Goal: Task Accomplishment & Management: Use online tool/utility

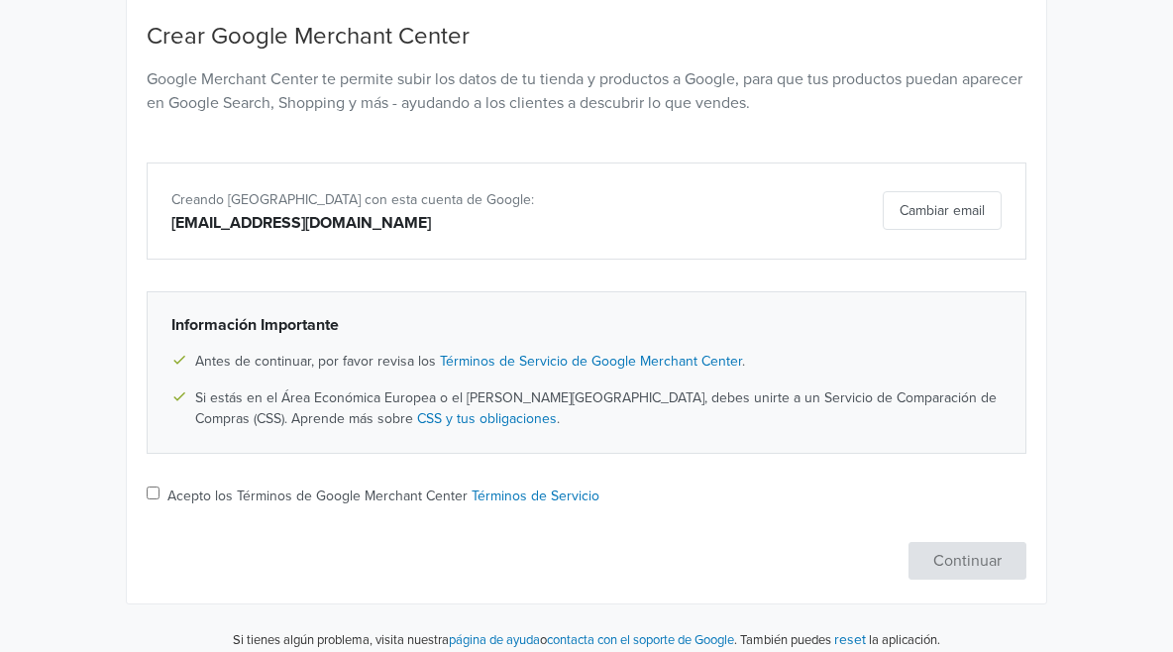
scroll to position [214, 0]
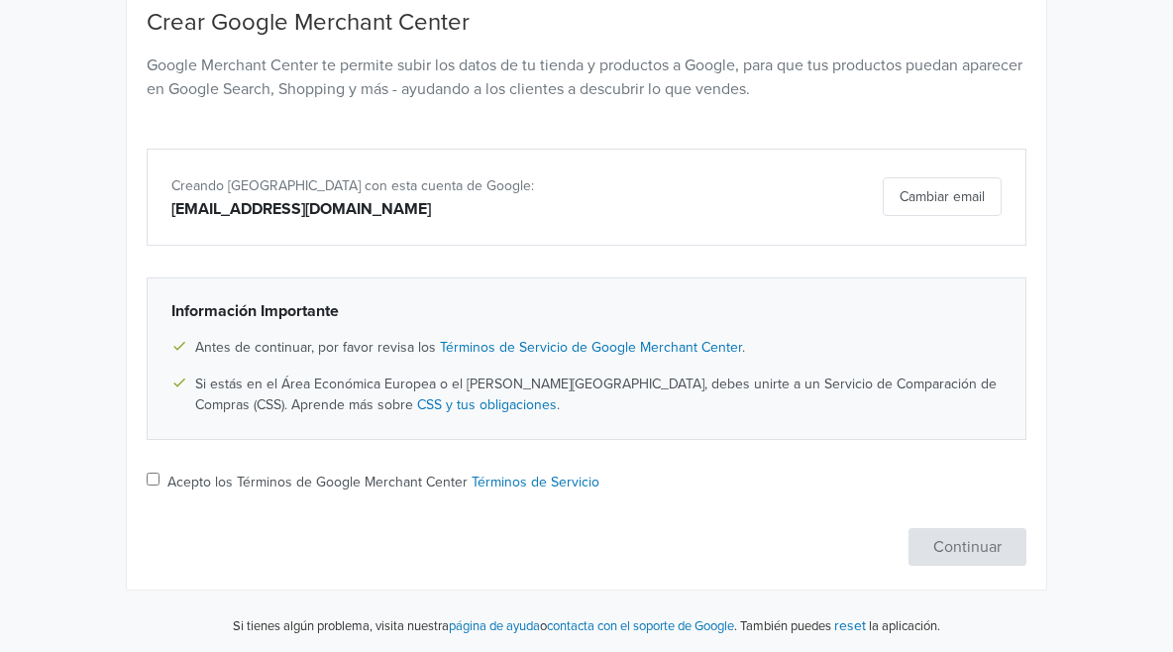
click at [205, 482] on label "Acepto los Términos de Google Merchant Center Términos de Servicio" at bounding box center [383, 482] width 432 height 21
click at [160, 482] on input "Acepto los Términos de Google Merchant Center Términos de Servicio" at bounding box center [153, 479] width 13 height 13
checkbox input "true"
click at [1026, 541] on button "Continuar" at bounding box center [968, 547] width 118 height 38
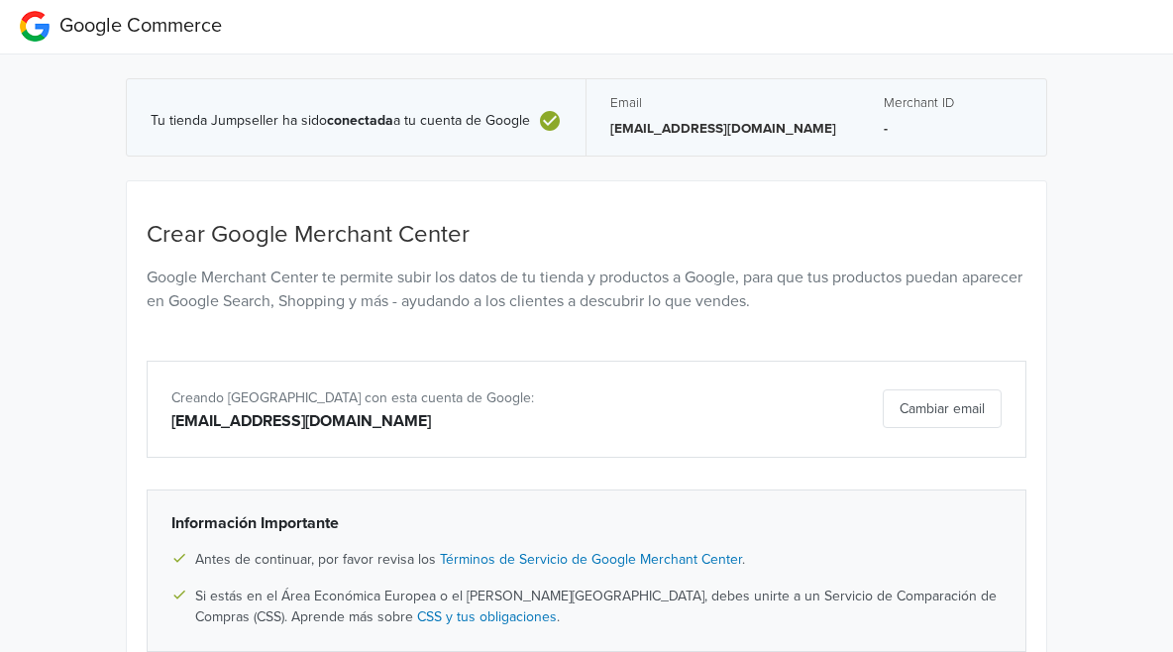
scroll to position [0, 0]
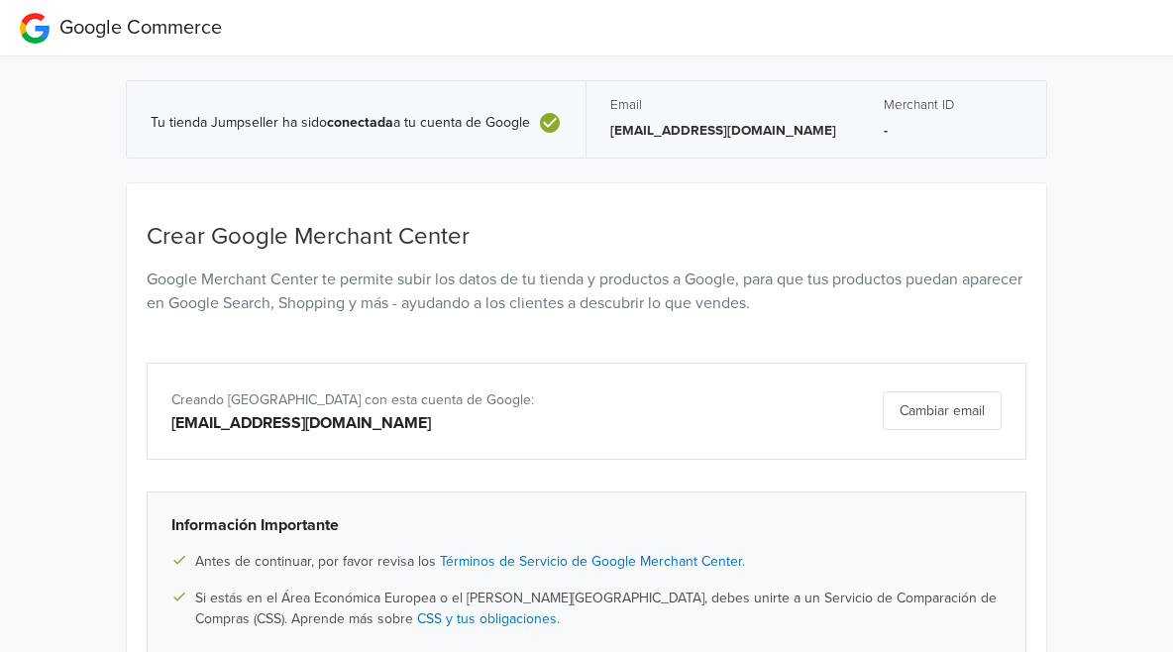
click at [626, 97] on h5 "Email" at bounding box center [723, 105] width 226 height 16
click at [903, 137] on p "-" at bounding box center [953, 131] width 139 height 20
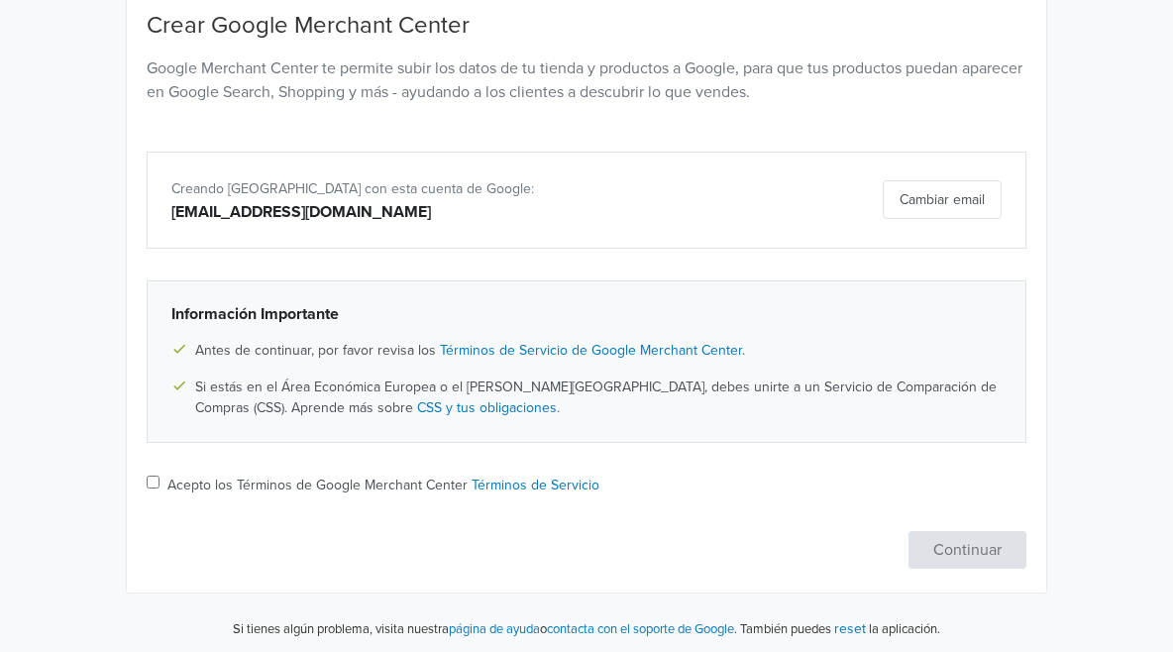
scroll to position [214, 0]
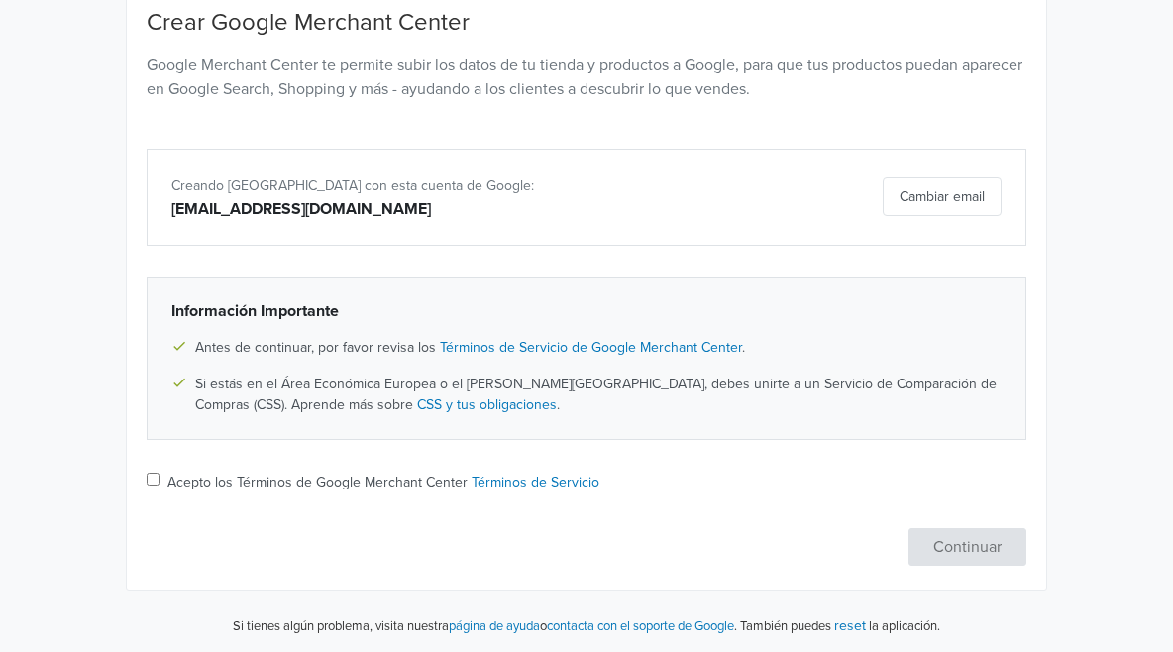
click at [167, 489] on label "Acepto los Términos de Google Merchant Center Términos de Servicio" at bounding box center [383, 482] width 432 height 21
click at [147, 485] on input "Acepto los Términos de Google Merchant Center Términos de Servicio" at bounding box center [153, 479] width 13 height 13
checkbox input "true"
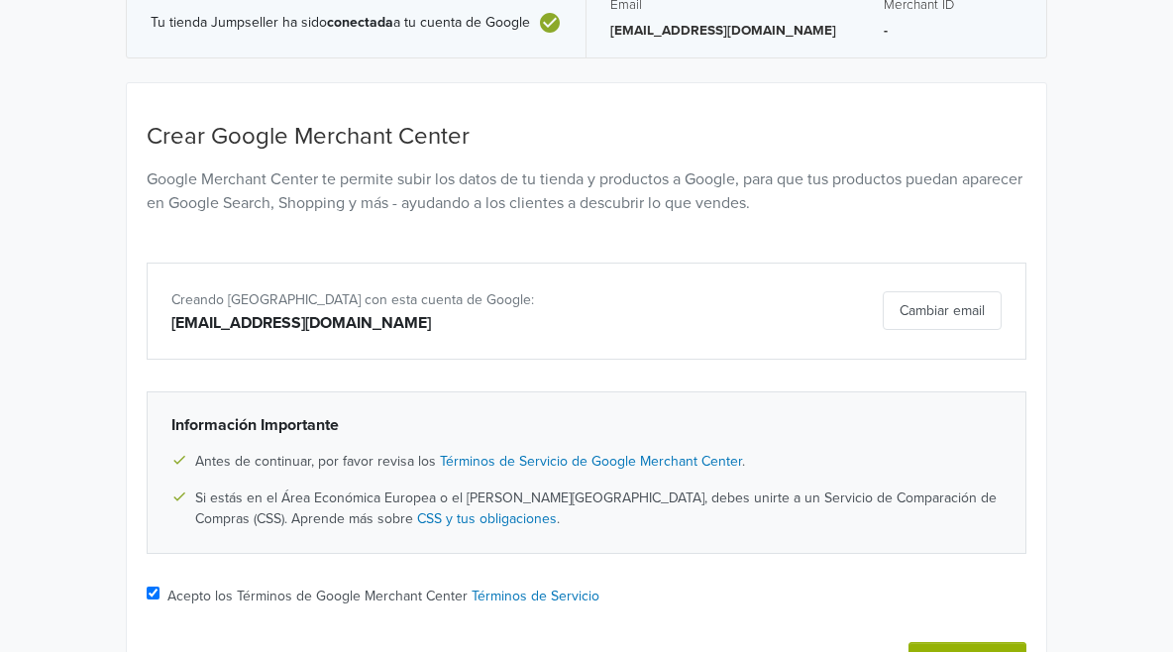
scroll to position [0, 0]
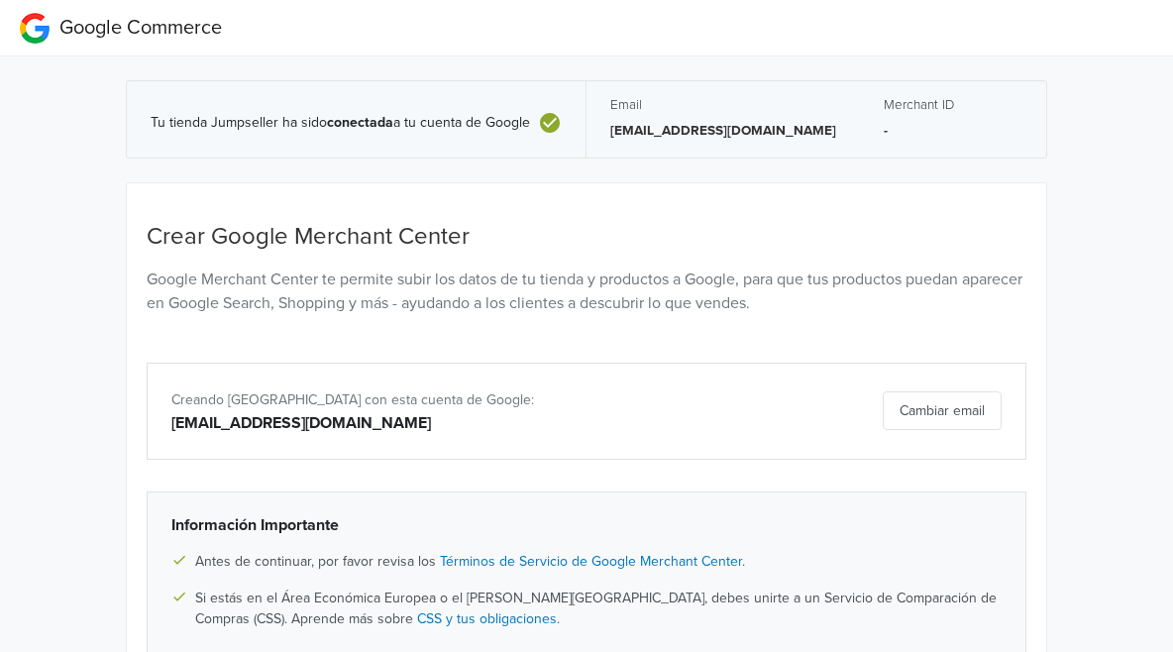
click at [898, 125] on p "-" at bounding box center [953, 131] width 139 height 20
click at [884, 112] on h5 "Merchant ID" at bounding box center [953, 105] width 139 height 16
click at [884, 140] on p "-" at bounding box center [953, 131] width 139 height 20
click at [225, 103] on div "Tu tienda Jumpseller ha sido conectada a tu cuenta de Google" at bounding box center [356, 119] width 411 height 32
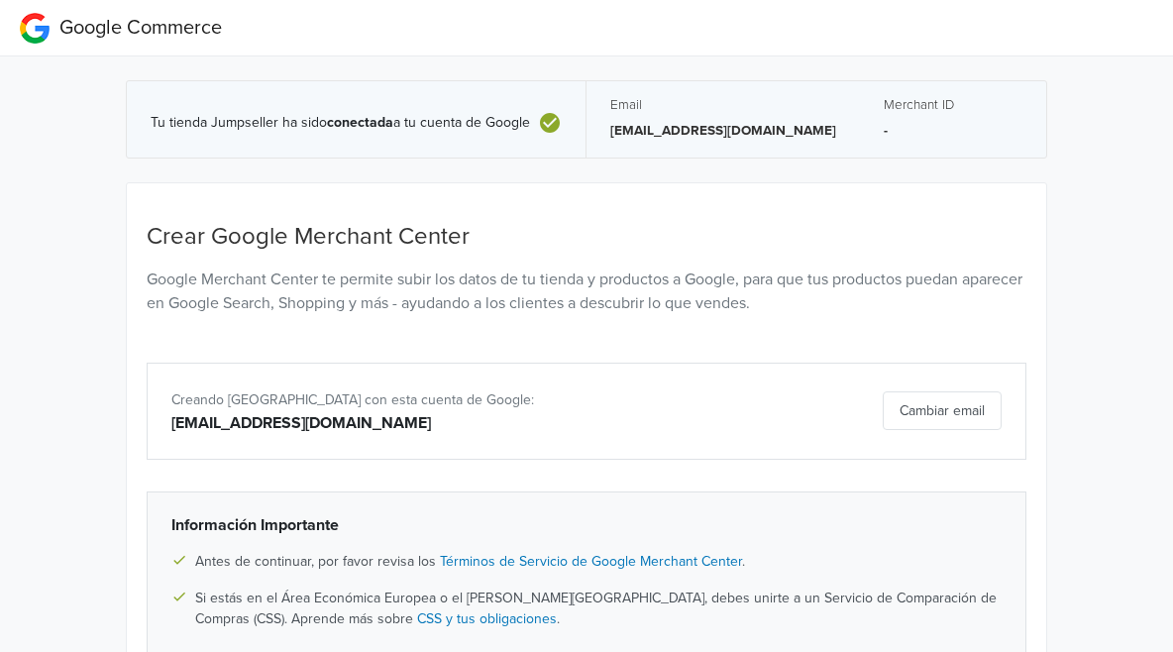
click at [327, 125] on b "conectada" at bounding box center [360, 122] width 66 height 17
drag, startPoint x: 492, startPoint y: 114, endPoint x: 637, endPoint y: 120, distance: 144.8
click at [493, 114] on div "Tu tienda Jumpseller ha sido conectada a tu cuenta de Google" at bounding box center [357, 119] width 460 height 76
click at [698, 124] on p "[EMAIL_ADDRESS][DOMAIN_NAME]" at bounding box center [723, 131] width 226 height 20
click at [626, 125] on p "[EMAIL_ADDRESS][DOMAIN_NAME]" at bounding box center [723, 131] width 226 height 20
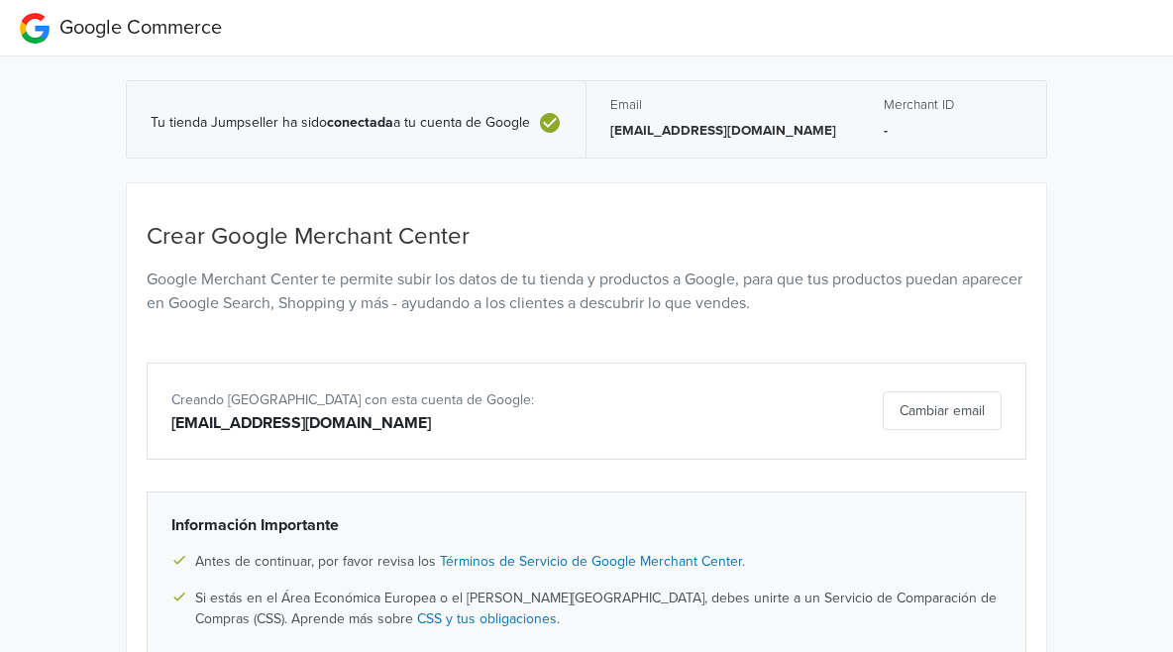
click at [665, 192] on div "Crear Google Merchant Center Google Merchant Center te permite subir los datos …" at bounding box center [586, 493] width 919 height 620
click at [790, 137] on p "[EMAIL_ADDRESS][DOMAIN_NAME]" at bounding box center [723, 131] width 226 height 20
click at [610, 132] on p "[EMAIL_ADDRESS][DOMAIN_NAME]" at bounding box center [723, 131] width 226 height 20
drag, startPoint x: 719, startPoint y: 104, endPoint x: 766, endPoint y: 105, distance: 46.6
click at [739, 103] on h5 "Email" at bounding box center [723, 105] width 226 height 16
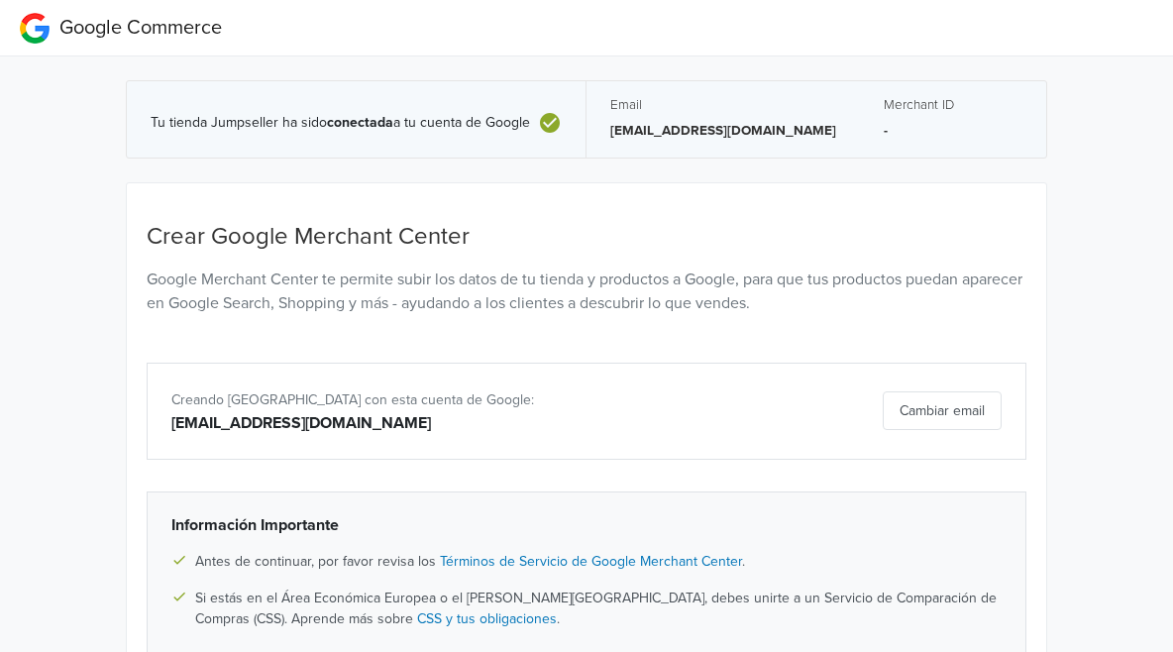
drag, startPoint x: 947, startPoint y: 120, endPoint x: 833, endPoint y: 124, distance: 114.0
click at [944, 121] on p "-" at bounding box center [953, 131] width 139 height 20
click at [860, 124] on div "Merchant ID -" at bounding box center [953, 119] width 186 height 76
click at [863, 145] on div "Merchant ID -" at bounding box center [953, 119] width 186 height 76
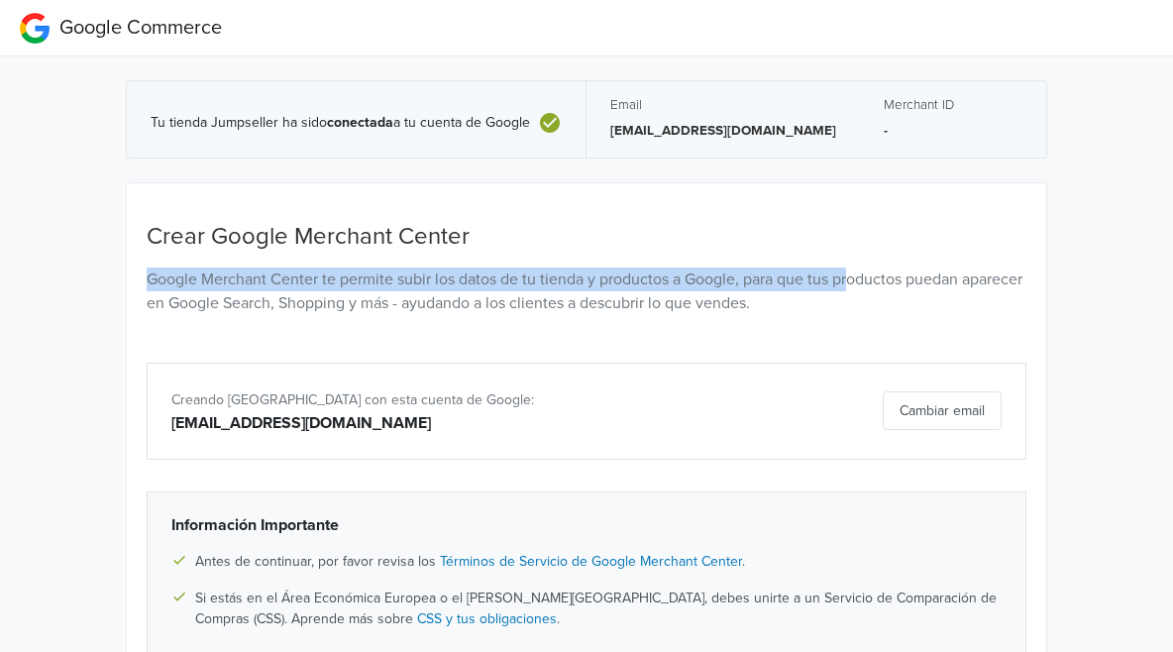
drag, startPoint x: 796, startPoint y: 219, endPoint x: 748, endPoint y: 286, distance: 82.5
click at [748, 286] on div "Crear Google Merchant Center Google Merchant Center te permite subir los datos …" at bounding box center [587, 493] width 910 height 573
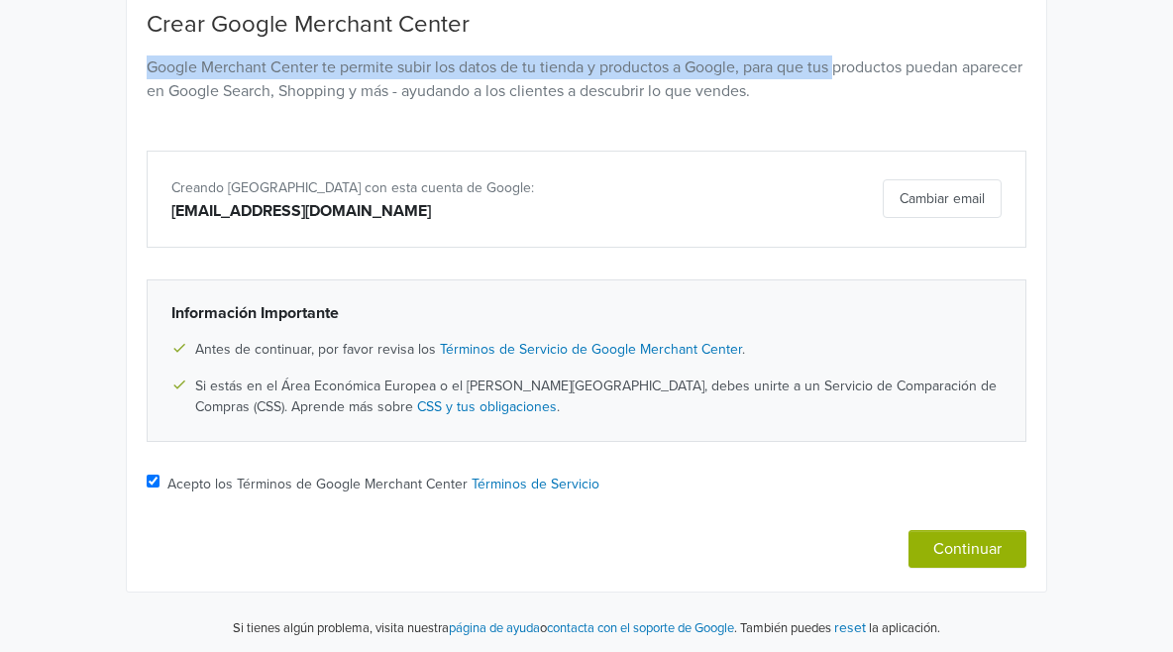
scroll to position [214, 0]
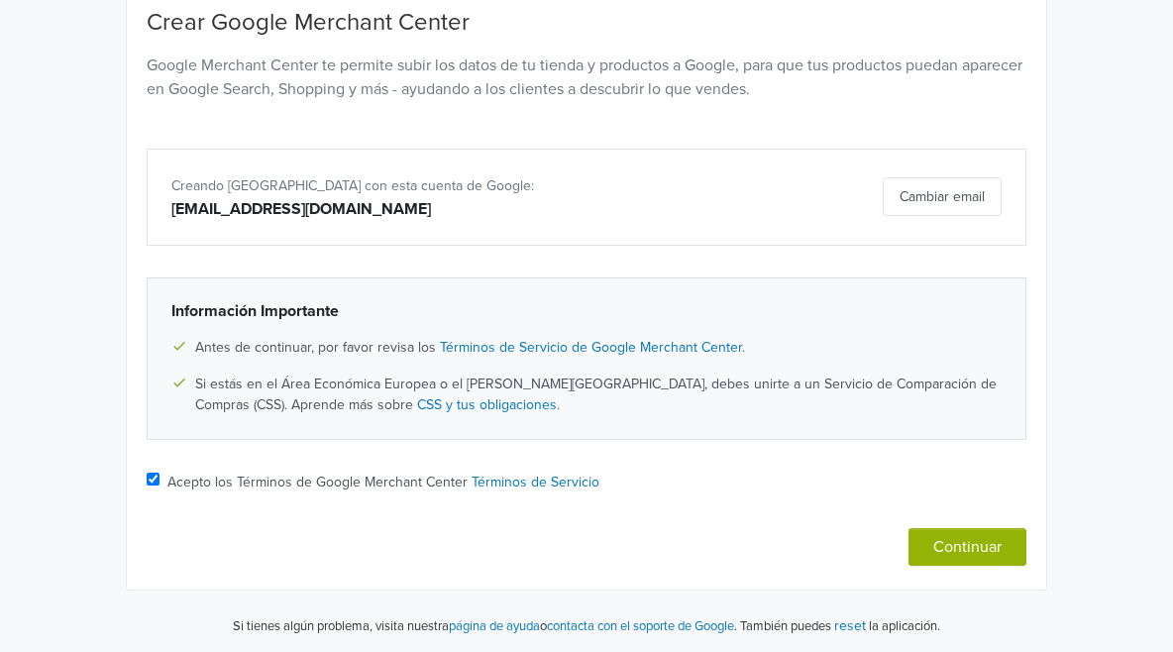
click at [847, 118] on div "Crear Google Merchant Center Google Merchant Center te permite subir los datos …" at bounding box center [587, 67] width 910 height 116
click at [1002, 187] on button "Cambiar email" at bounding box center [942, 196] width 119 height 39
click at [1002, 213] on button "Cambiar email" at bounding box center [942, 196] width 119 height 39
click at [1017, 196] on div "Cambiar email" at bounding box center [873, 196] width 286 height 39
click at [557, 238] on div "Creando Merchant Center con esta cuenta de Google: [EMAIL_ADDRESS][DOMAIN_NAME]…" at bounding box center [587, 197] width 880 height 97
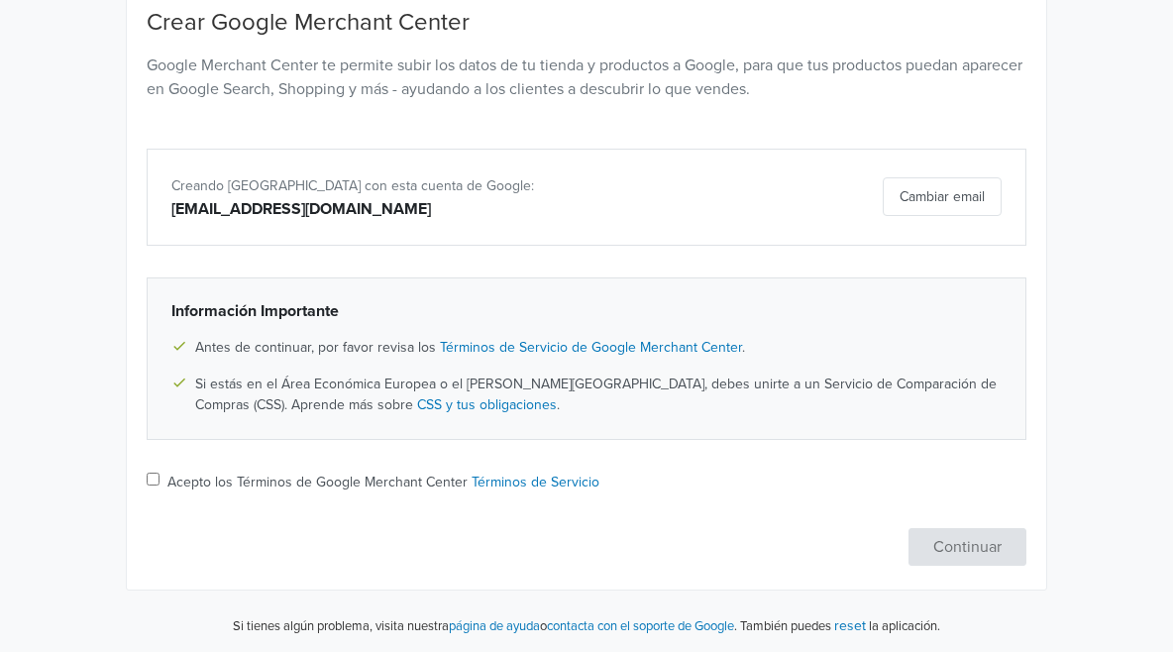
click at [498, 212] on div "[EMAIL_ADDRESS][DOMAIN_NAME]" at bounding box center [443, 209] width 544 height 24
click at [1017, 203] on div "Cambiar email" at bounding box center [873, 196] width 286 height 39
click at [1017, 202] on div "Cambiar email" at bounding box center [873, 196] width 286 height 39
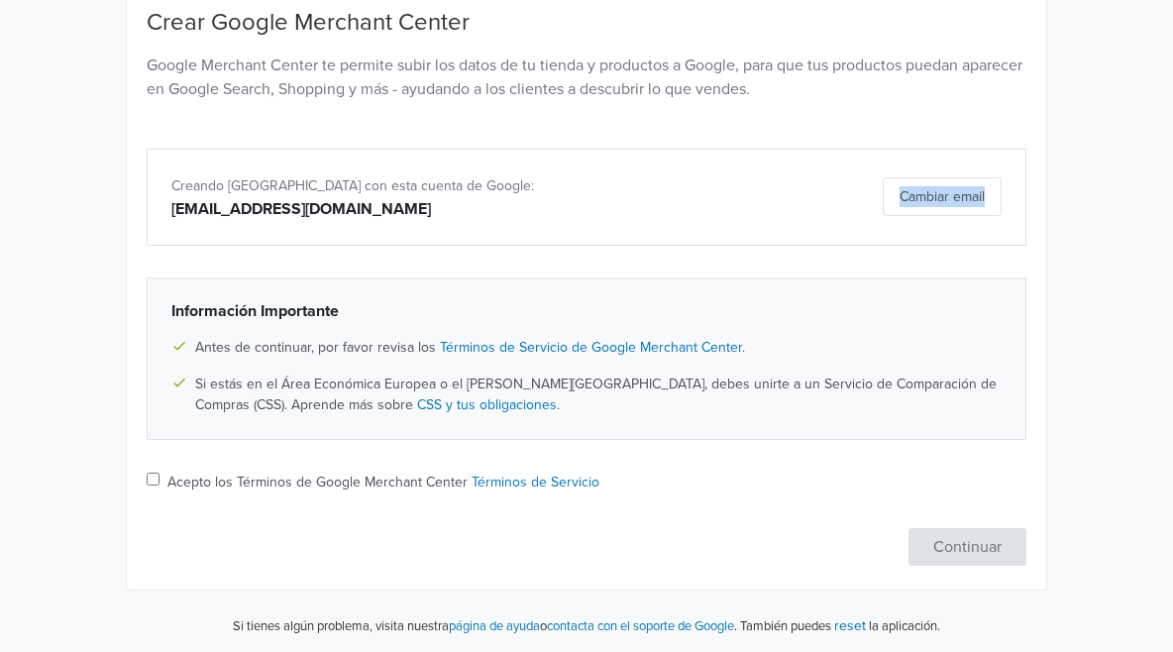
click at [1017, 202] on div "Cambiar email" at bounding box center [873, 196] width 286 height 39
click at [787, 206] on div "Cambiar email" at bounding box center [873, 196] width 286 height 39
click at [167, 488] on label "Acepto los Términos de Google Merchant Center Términos de Servicio" at bounding box center [383, 482] width 432 height 21
click at [147, 485] on input "Acepto los Términos de Google Merchant Center Términos de Servicio" at bounding box center [153, 479] width 13 height 13
checkbox input "true"
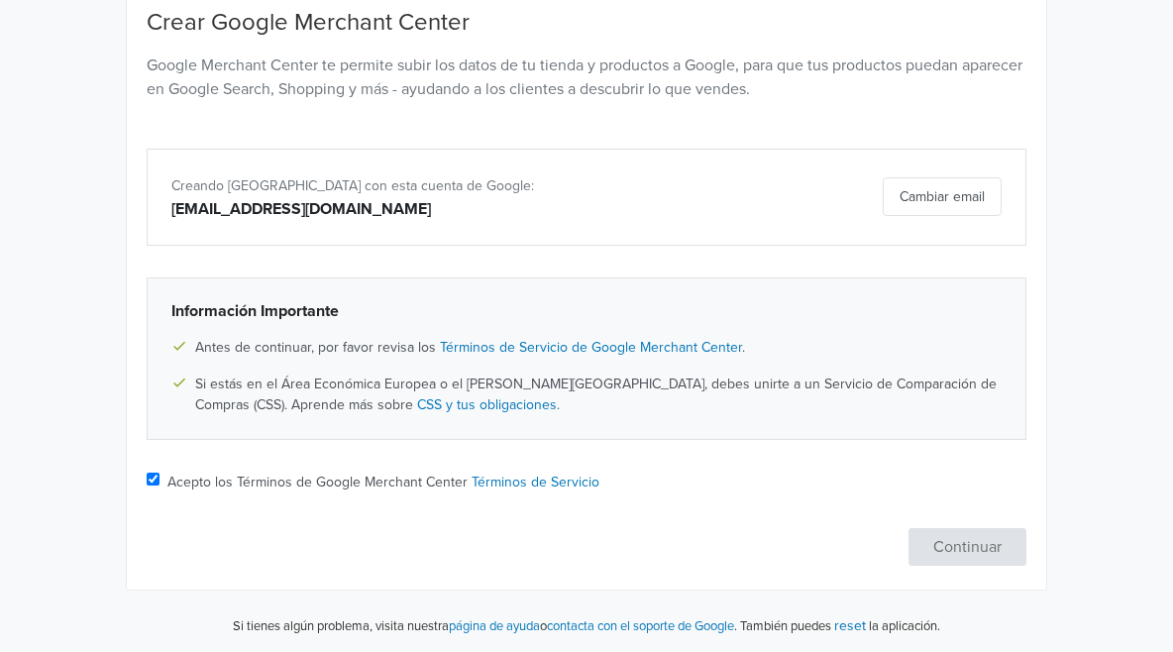
click at [1026, 510] on div "Crear Google Merchant Center Google Merchant Center te permite subir los datos …" at bounding box center [587, 287] width 880 height 557
click at [667, 460] on div "Crear Google Merchant Center Google Merchant Center te permite subir los datos …" at bounding box center [587, 287] width 880 height 557
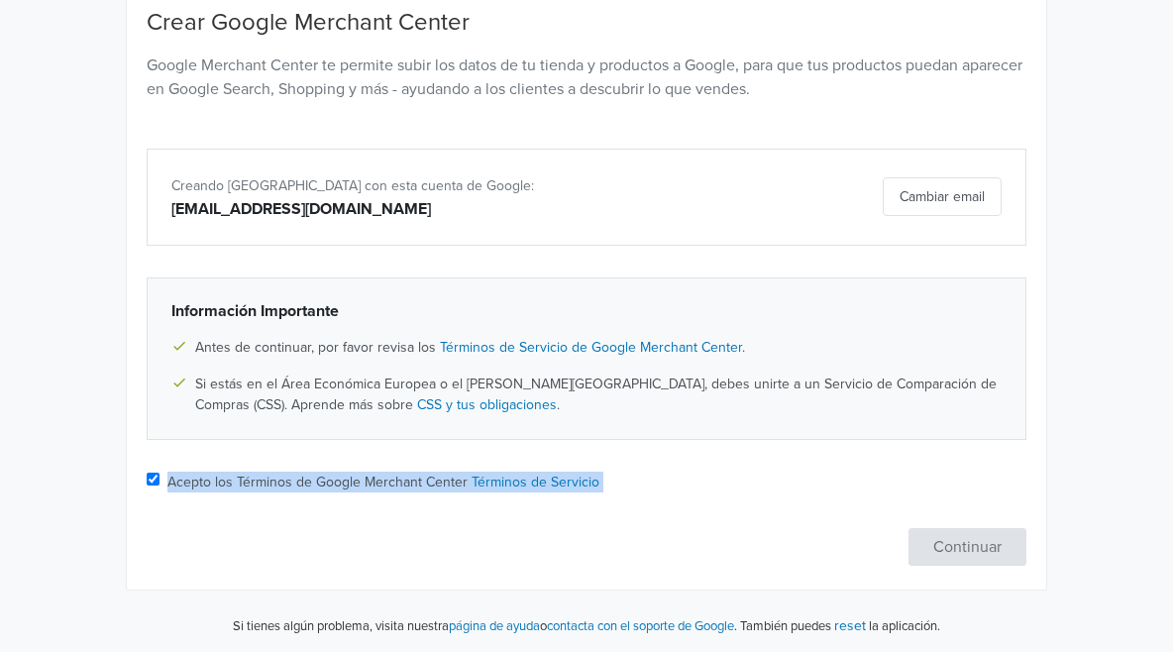
click at [667, 461] on div "Crear Google Merchant Center Google Merchant Center te permite subir los datos …" at bounding box center [587, 287] width 880 height 557
drag, startPoint x: 667, startPoint y: 461, endPoint x: 688, endPoint y: 469, distance: 22.3
click at [669, 461] on div "Crear Google Merchant Center Google Merchant Center te permite subir los datos …" at bounding box center [587, 287] width 880 height 557
click at [822, 492] on div "Acepto los Términos de Google Merchant Center Términos de Servicio" at bounding box center [587, 484] width 880 height 25
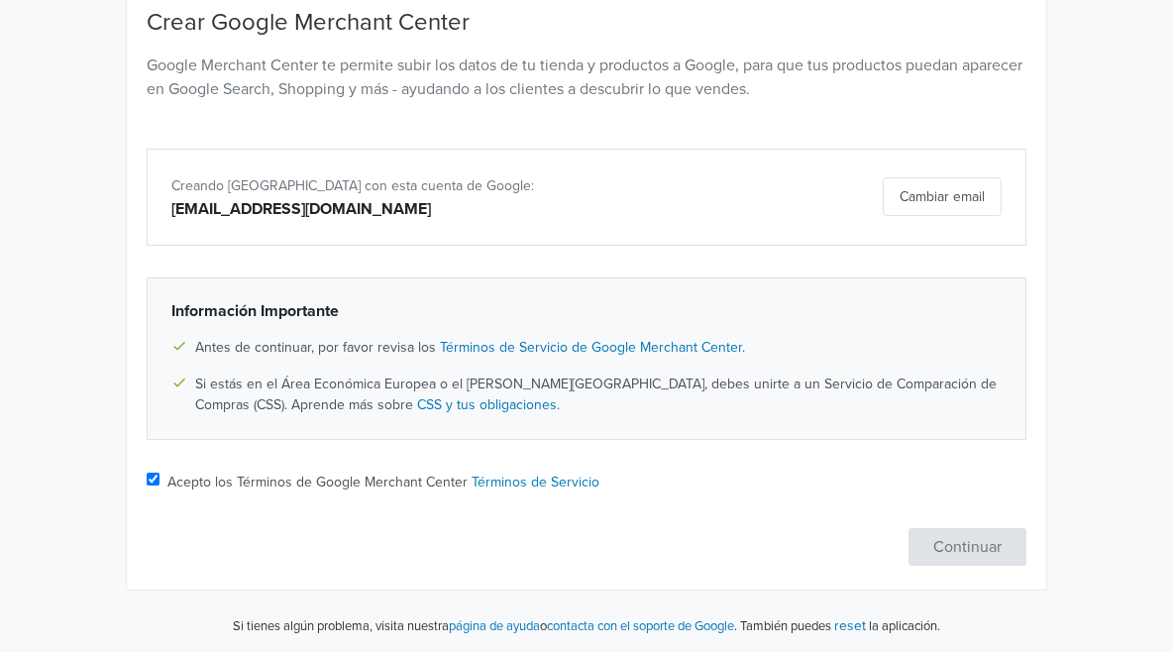
scroll to position [0, 0]
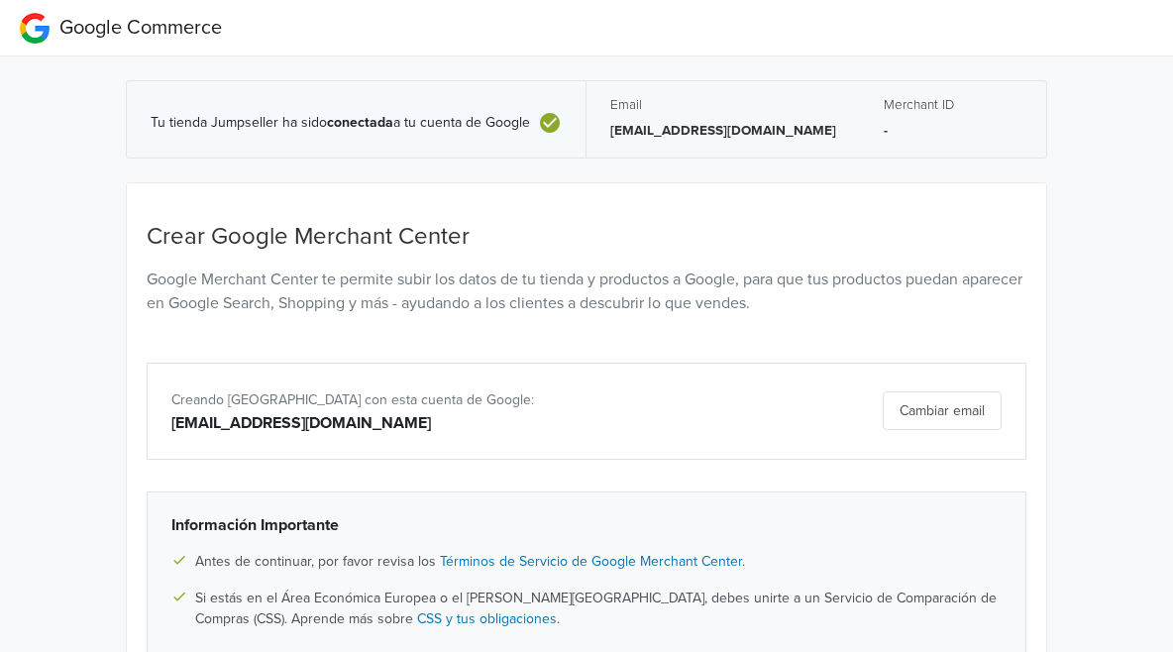
click at [458, 429] on div "[EMAIL_ADDRESS][DOMAIN_NAME]" at bounding box center [443, 423] width 544 height 24
